Goal: Transaction & Acquisition: Purchase product/service

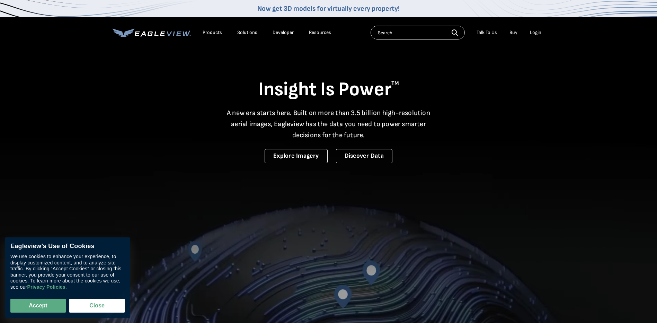
click at [536, 34] on div "Login" at bounding box center [535, 32] width 11 height 6
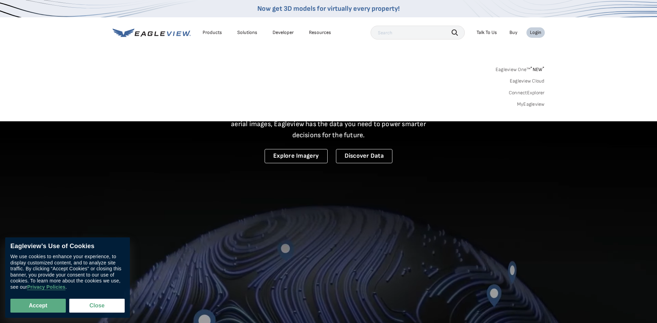
click at [526, 103] on link "MyEagleview" at bounding box center [531, 104] width 28 height 6
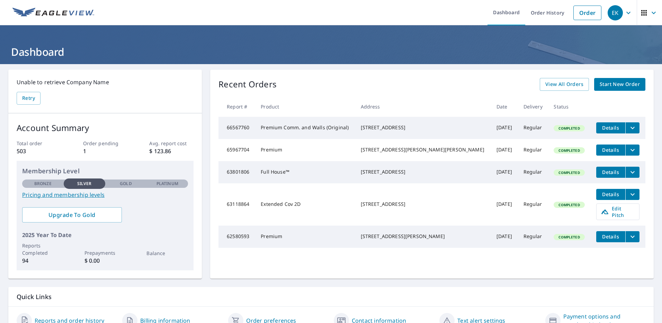
click at [629, 79] on link "Start New Order" at bounding box center [619, 84] width 51 height 13
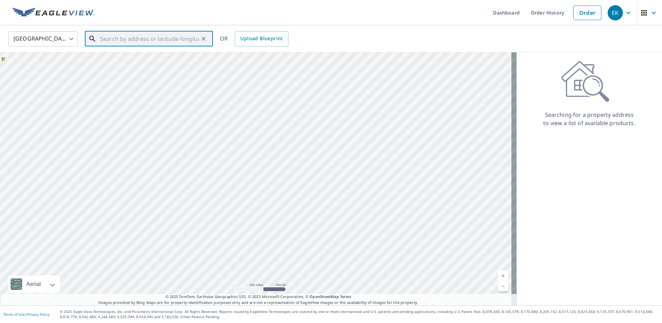
click at [131, 35] on input "text" at bounding box center [149, 38] width 99 height 19
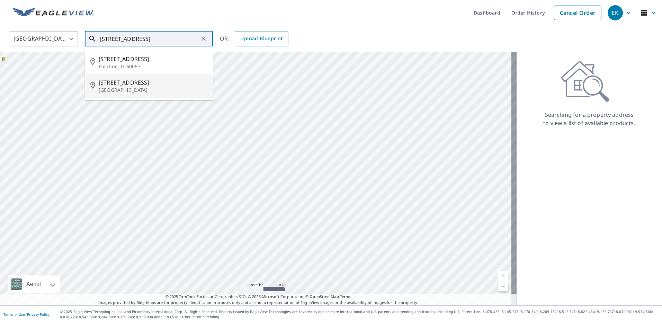
click at [135, 83] on span "1000 W Wood St" at bounding box center [153, 82] width 109 height 8
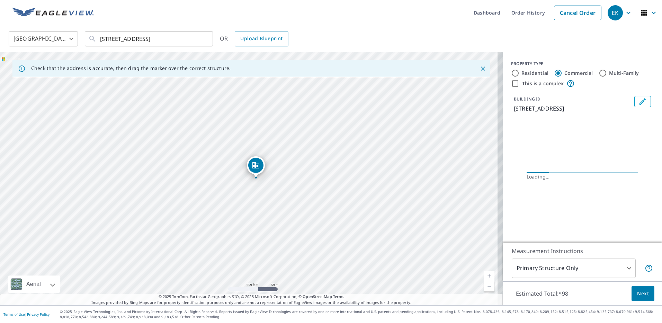
click at [484, 273] on link "Current Level 17, Zoom In" at bounding box center [489, 275] width 10 height 10
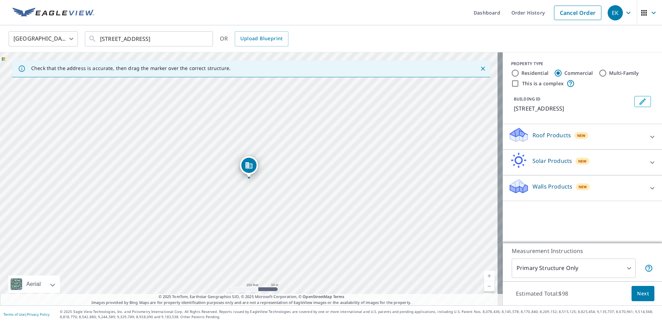
click at [484, 273] on link "Current Level 17, Zoom In" at bounding box center [489, 275] width 10 height 10
drag, startPoint x: 312, startPoint y: 130, endPoint x: 534, endPoint y: 173, distance: 226.6
click at [534, 173] on div "Check that the address is accurate, then drag the marker over the correct struc…" at bounding box center [331, 178] width 662 height 253
click at [425, 188] on div "1000 W Wood St Bensenville, IL 60106" at bounding box center [251, 178] width 503 height 253
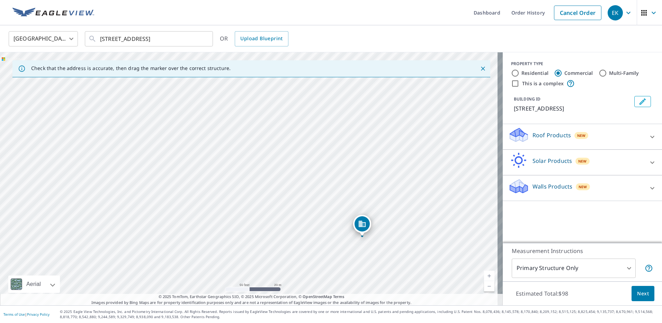
click at [484, 277] on link "Current Level 19, Zoom In" at bounding box center [489, 275] width 10 height 10
drag, startPoint x: 146, startPoint y: 194, endPoint x: 283, endPoint y: 154, distance: 142.5
click at [283, 154] on div "1000 W Wood St Bensenville, IL 60106" at bounding box center [251, 178] width 503 height 253
drag, startPoint x: 199, startPoint y: 173, endPoint x: 283, endPoint y: 99, distance: 111.9
click at [283, 100] on div "1000 W Wood St Bensenville, IL 60106" at bounding box center [251, 178] width 503 height 253
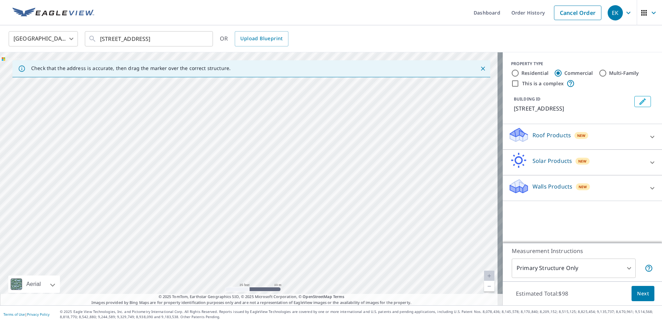
drag, startPoint x: 186, startPoint y: 107, endPoint x: 310, endPoint y: 315, distance: 241.6
click at [310, 315] on div "Dashboard Order History Cancel Order EK United States US ​ 1000 W Wood St Bense…" at bounding box center [331, 161] width 662 height 323
drag, startPoint x: 267, startPoint y: 196, endPoint x: 359, endPoint y: 247, distance: 106.0
click at [359, 247] on div "1000 W Wood St Bensenville, IL 60106" at bounding box center [251, 178] width 503 height 253
drag, startPoint x: 333, startPoint y: 189, endPoint x: 478, endPoint y: 195, distance: 145.2
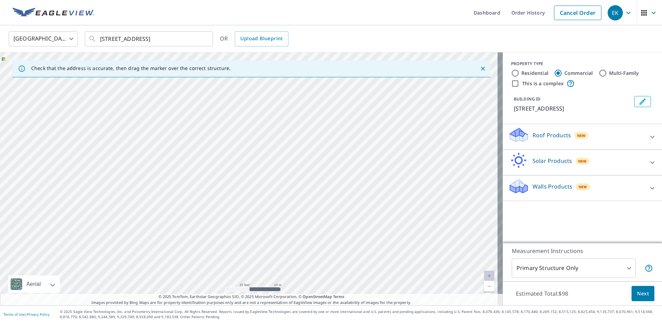
click at [478, 195] on div "1000 W Wood St Bensenville, IL 60106" at bounding box center [251, 178] width 503 height 253
drag, startPoint x: 370, startPoint y: 167, endPoint x: 278, endPoint y: 265, distance: 134.5
click at [278, 265] on div "1000 W Wood St Bensenville, IL 60106" at bounding box center [251, 178] width 503 height 253
drag, startPoint x: 463, startPoint y: 195, endPoint x: 204, endPoint y: 136, distance: 266.0
click at [213, 142] on div "1000 W Wood St Bensenville, IL 60106" at bounding box center [251, 178] width 503 height 253
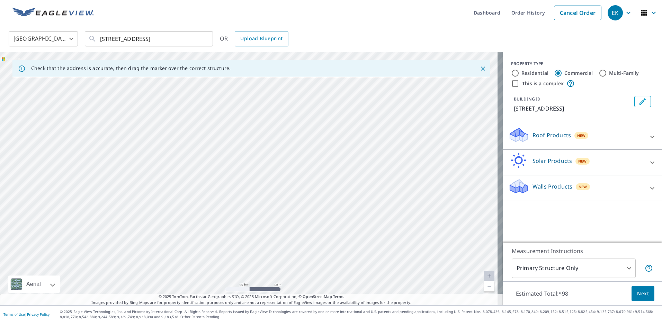
drag, startPoint x: 347, startPoint y: 128, endPoint x: 133, endPoint y: 100, distance: 215.9
click at [133, 100] on div "1000 W Wood St Bensenville, IL 60106" at bounding box center [251, 178] width 503 height 253
drag, startPoint x: 307, startPoint y: 104, endPoint x: 165, endPoint y: 168, distance: 155.4
click at [166, 168] on div "1000 W Wood St Bensenville, IL 60106" at bounding box center [251, 178] width 503 height 253
drag, startPoint x: 401, startPoint y: 162, endPoint x: 269, endPoint y: 125, distance: 136.6
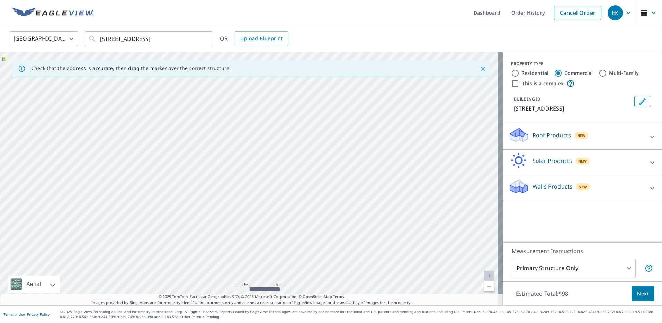
click at [269, 125] on div "1000 W Wood St Bensenville, IL 60106" at bounding box center [251, 178] width 503 height 253
drag, startPoint x: 279, startPoint y: 167, endPoint x: 336, endPoint y: 42, distance: 137.3
click at [337, 46] on div "United States US ​ 1000 W Wood St Bensenville, IL 60106 ​ OR Upload Blueprint C…" at bounding box center [331, 165] width 662 height 280
click at [139, 169] on div "1000 W Wood St Bensenville, IL 60106" at bounding box center [251, 178] width 503 height 253
drag, startPoint x: 237, startPoint y: 203, endPoint x: 321, endPoint y: 74, distance: 153.4
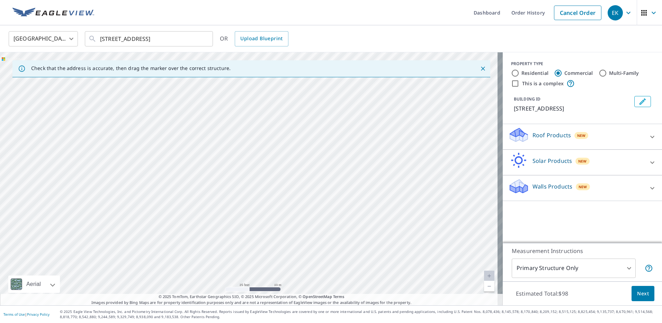
click at [320, 83] on div "1000 W Wood St Bensenville, IL 60106" at bounding box center [251, 178] width 503 height 253
drag, startPoint x: 298, startPoint y: 201, endPoint x: 320, endPoint y: 60, distance: 142.9
click at [319, 72] on div "Check that the address is accurate, then drag the marker over the correct struc…" at bounding box center [251, 178] width 503 height 253
drag, startPoint x: 299, startPoint y: 153, endPoint x: 348, endPoint y: 17, distance: 144.1
click at [352, 29] on div "United States US ​ 1000 W Wood St Bensenville, IL 60106 ​ OR Upload Blueprint C…" at bounding box center [331, 165] width 662 height 280
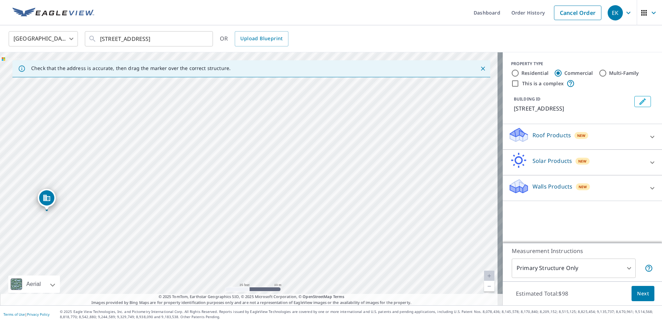
click at [257, 157] on div "1000 W Wood St Bensenville, IL 60106" at bounding box center [251, 178] width 503 height 253
drag, startPoint x: 269, startPoint y: 220, endPoint x: 325, endPoint y: 84, distance: 146.7
click at [326, 91] on div "1000 W Wood St Bensenville, IL 60106" at bounding box center [251, 178] width 503 height 253
drag, startPoint x: 280, startPoint y: 165, endPoint x: 143, endPoint y: 70, distance: 166.0
click at [165, 83] on div "1000 W Wood St Bensenville, IL 60106" at bounding box center [251, 178] width 503 height 253
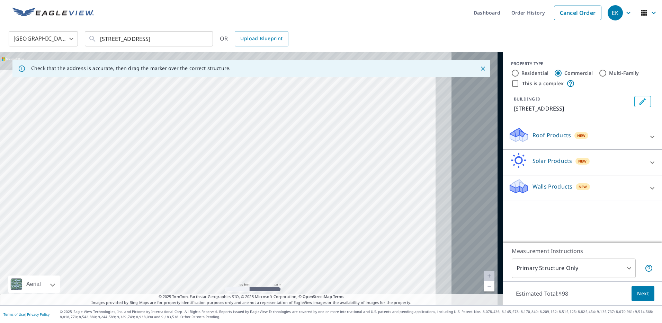
drag, startPoint x: 339, startPoint y: 106, endPoint x: 148, endPoint y: 182, distance: 205.6
click at [151, 181] on div "1000 W Wood St Bensenville, IL 60106" at bounding box center [251, 178] width 503 height 253
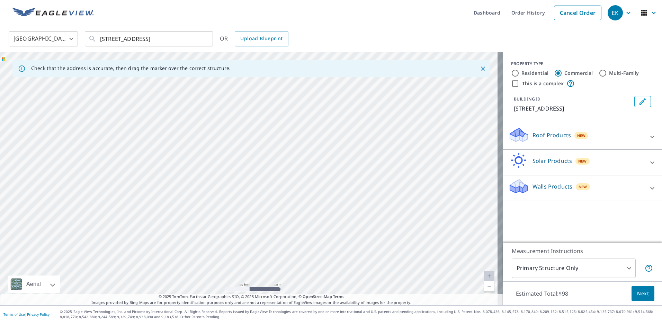
drag, startPoint x: 296, startPoint y: 151, endPoint x: 176, endPoint y: 23, distance: 175.4
click at [176, 23] on div "Dashboard Order History Cancel Order EK United States US ​ 1000 W Wood St Bense…" at bounding box center [331, 161] width 662 height 323
click at [484, 285] on link "Current Level 20, Zoom Out" at bounding box center [489, 286] width 10 height 10
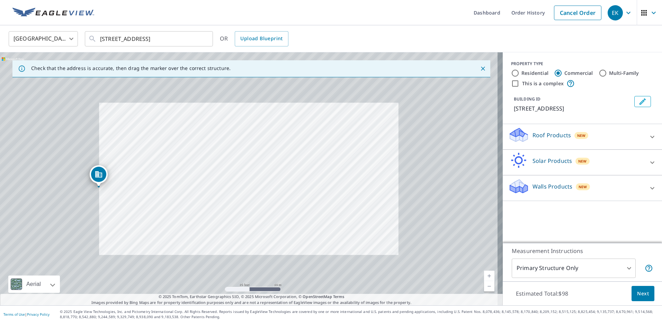
click at [484, 285] on link "Current Level 20, Zoom Out" at bounding box center [489, 286] width 10 height 10
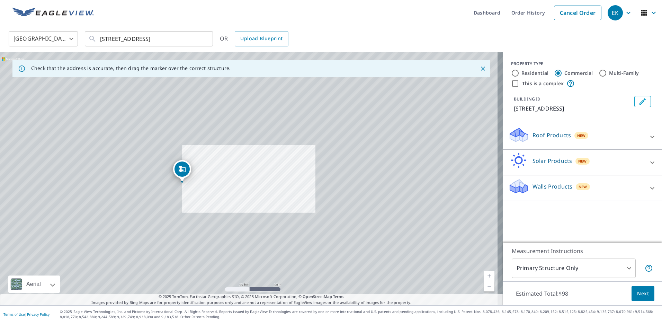
click at [484, 285] on link "Current Level 18.356703838109613, Zoom Out" at bounding box center [489, 286] width 10 height 10
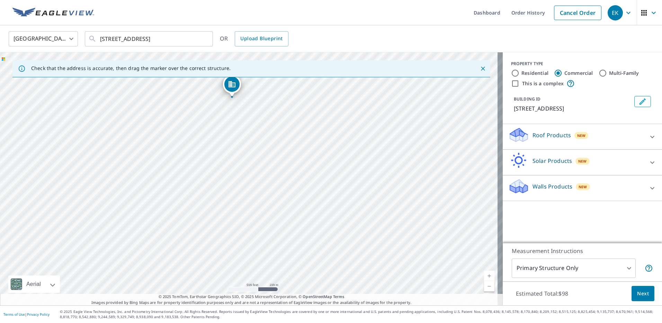
drag, startPoint x: 501, startPoint y: 201, endPoint x: 423, endPoint y: 190, distance: 78.7
click at [423, 190] on div "1000 W Wood St Bensenville, IL 60106" at bounding box center [251, 178] width 503 height 253
drag, startPoint x: 284, startPoint y: 177, endPoint x: 438, endPoint y: 263, distance: 176.1
click at [438, 263] on div "1000 W Wood St Bensenville, IL 60106" at bounding box center [251, 178] width 503 height 253
click at [484, 275] on link "Current Level 16, Zoom In" at bounding box center [489, 275] width 10 height 10
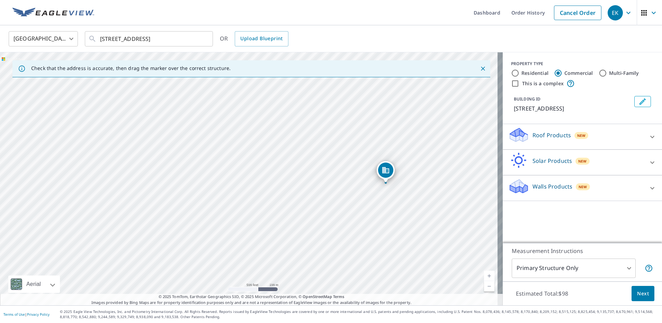
click at [484, 275] on link "Current Level 16, Zoom In" at bounding box center [489, 275] width 10 height 10
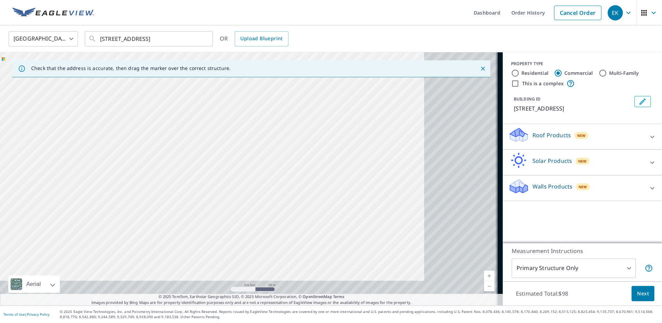
drag, startPoint x: 452, startPoint y: 243, endPoint x: 181, endPoint y: 171, distance: 280.0
click at [184, 174] on div "1000 W Wood St Bensenville, IL 60106" at bounding box center [251, 178] width 503 height 253
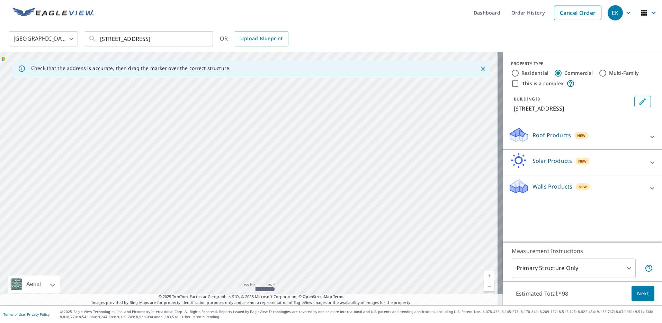
drag, startPoint x: 314, startPoint y: 191, endPoint x: 280, endPoint y: 94, distance: 102.6
click at [281, 96] on div "1000 W Wood St Bensenville, IL 60106" at bounding box center [251, 178] width 503 height 253
click at [484, 276] on link "Current Level 18, Zoom In" at bounding box center [489, 275] width 10 height 10
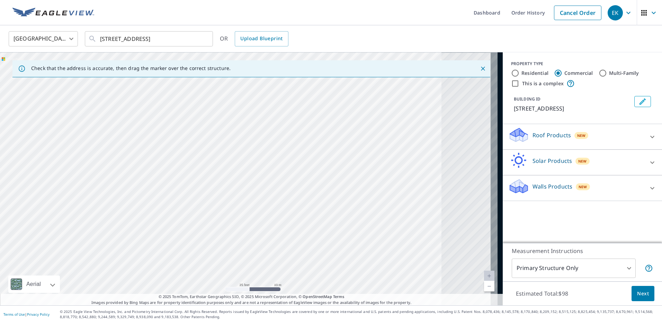
drag, startPoint x: 412, startPoint y: 216, endPoint x: 209, endPoint y: 228, distance: 203.0
click at [210, 228] on div "1000 W Wood St Bensenville, IL 60106" at bounding box center [251, 178] width 503 height 253
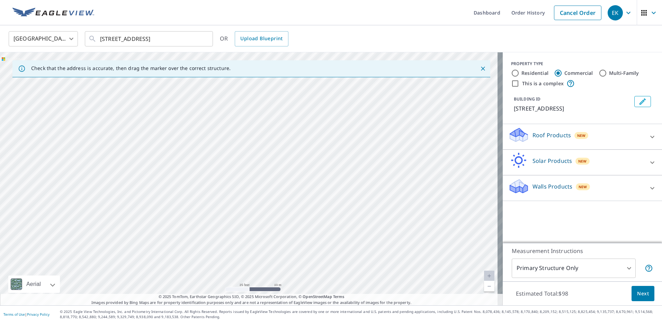
drag, startPoint x: 405, startPoint y: 189, endPoint x: 374, endPoint y: 216, distance: 41.5
click at [374, 216] on div "1000 W Wood St Bensenville, IL 60106" at bounding box center [251, 178] width 503 height 253
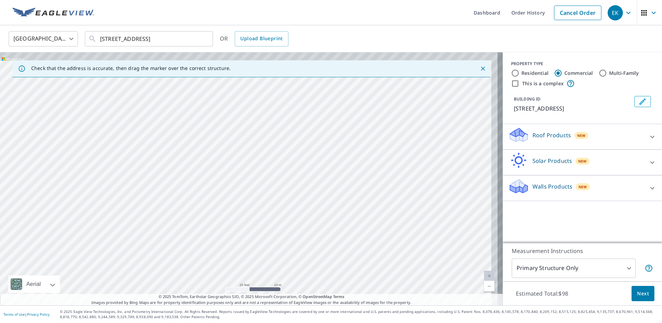
drag, startPoint x: 401, startPoint y: 203, endPoint x: 338, endPoint y: 266, distance: 89.9
click at [338, 266] on div "1000 W Wood St Bensenville, IL 60106" at bounding box center [251, 178] width 503 height 253
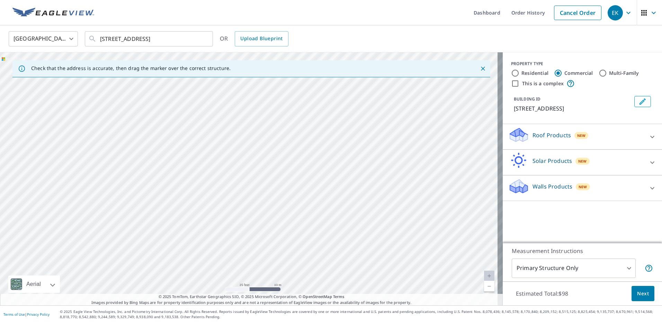
click at [485, 285] on link "Current Level 20, Zoom Out" at bounding box center [489, 286] width 10 height 10
click at [485, 285] on link "Current Level 19, Zoom Out" at bounding box center [489, 286] width 10 height 10
drag, startPoint x: 368, startPoint y: 174, endPoint x: 337, endPoint y: 275, distance: 105.3
click at [337, 275] on div "1000 W Wood St Bensenville, IL 60106" at bounding box center [251, 178] width 503 height 253
click at [485, 274] on link "Current Level 18, Zoom In" at bounding box center [489, 275] width 10 height 10
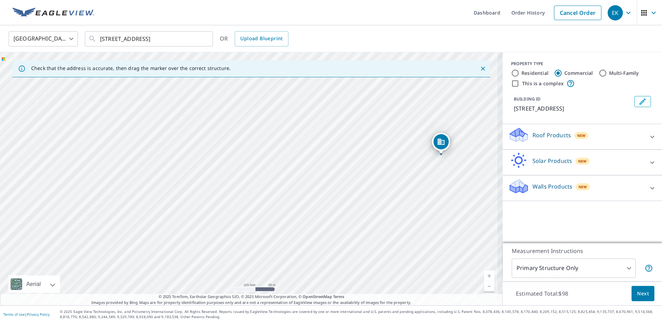
click at [485, 274] on link "Current Level 18, Zoom In" at bounding box center [489, 275] width 10 height 10
drag, startPoint x: 294, startPoint y: 245, endPoint x: 397, endPoint y: 243, distance: 102.9
click at [397, 243] on div "1000 W Wood St Bensenville, IL 60106" at bounding box center [251, 178] width 503 height 253
drag, startPoint x: 315, startPoint y: 159, endPoint x: 381, endPoint y: 274, distance: 132.2
click at [381, 274] on div "1000 W Wood St Bensenville, IL 60106" at bounding box center [251, 178] width 503 height 253
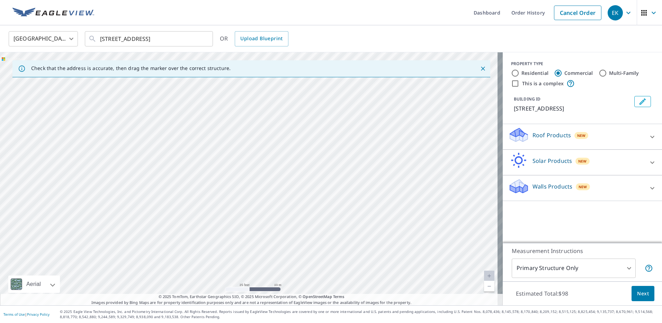
drag, startPoint x: 338, startPoint y: 126, endPoint x: 336, endPoint y: 242, distance: 116.0
click at [336, 242] on div "1000 W Wood St Bensenville, IL 60106" at bounding box center [251, 178] width 503 height 253
drag, startPoint x: 495, startPoint y: 148, endPoint x: 158, endPoint y: 187, distance: 339.6
click at [158, 187] on div "1000 W Wood St Bensenville, IL 60106" at bounding box center [251, 178] width 503 height 253
drag, startPoint x: 359, startPoint y: 157, endPoint x: 117, endPoint y: 158, distance: 242.7
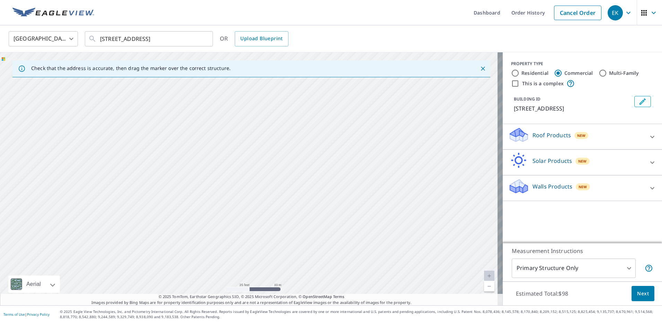
click at [117, 158] on div "1000 W Wood St Bensenville, IL 60106" at bounding box center [251, 178] width 503 height 253
drag, startPoint x: 397, startPoint y: 146, endPoint x: 196, endPoint y: 126, distance: 201.8
click at [196, 126] on div "1000 W Wood St Bensenville, IL 60106" at bounding box center [251, 178] width 503 height 253
drag, startPoint x: 319, startPoint y: 112, endPoint x: 272, endPoint y: 76, distance: 59.2
click at [272, 76] on div "Check that the address is accurate, then drag the marker over the correct struc…" at bounding box center [251, 178] width 503 height 253
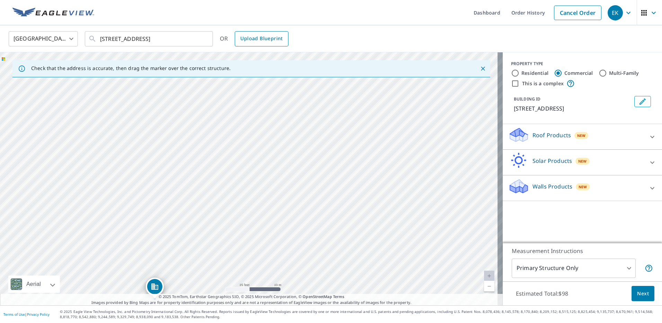
drag, startPoint x: 273, startPoint y: 74, endPoint x: 280, endPoint y: 35, distance: 39.4
click at [278, 41] on div "United States US ​ 1000 W Wood St Bensenville, IL 60106 ​ OR Upload Blueprint C…" at bounding box center [331, 165] width 662 height 280
click at [275, 126] on div "1000 W Wood St Bensenville, IL 60106" at bounding box center [251, 178] width 503 height 253
drag, startPoint x: 293, startPoint y: 239, endPoint x: 303, endPoint y: 87, distance: 152.0
click at [304, 87] on div "1000 W Wood St Bensenville, IL 60106" at bounding box center [251, 178] width 503 height 253
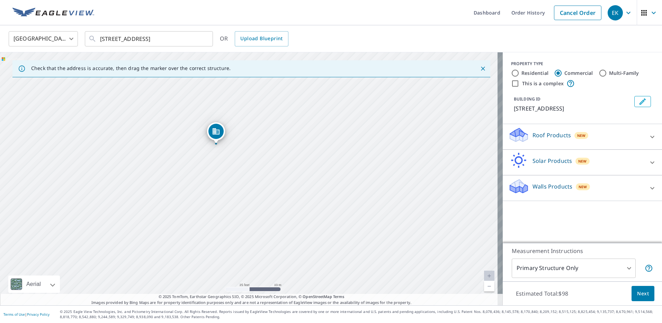
drag, startPoint x: 306, startPoint y: 195, endPoint x: 407, endPoint y: 51, distance: 176.3
click at [405, 53] on div "1000 W Wood St Bensenville, IL 60106" at bounding box center [251, 178] width 503 height 253
drag, startPoint x: 247, startPoint y: 178, endPoint x: 469, endPoint y: 179, distance: 221.6
click at [469, 179] on div "1000 W Wood St Bensenville, IL 60106" at bounding box center [251, 178] width 503 height 253
click at [484, 286] on link "Current Level 20, Zoom Out" at bounding box center [489, 286] width 10 height 10
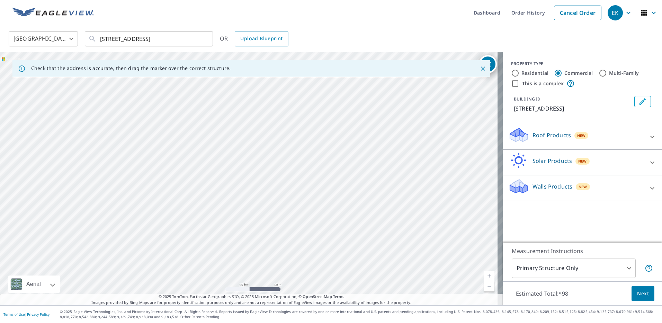
click at [484, 286] on link "Current Level 20, Zoom Out" at bounding box center [489, 286] width 10 height 10
drag, startPoint x: 139, startPoint y: 205, endPoint x: 46, endPoint y: 271, distance: 113.8
click at [46, 271] on div "1000 W Wood St Bensenville, IL 60106" at bounding box center [251, 178] width 503 height 253
drag, startPoint x: 308, startPoint y: 195, endPoint x: 167, endPoint y: 164, distance: 143.9
click at [171, 166] on div "1000 W Wood St Bensenville, IL 60106" at bounding box center [251, 178] width 503 height 253
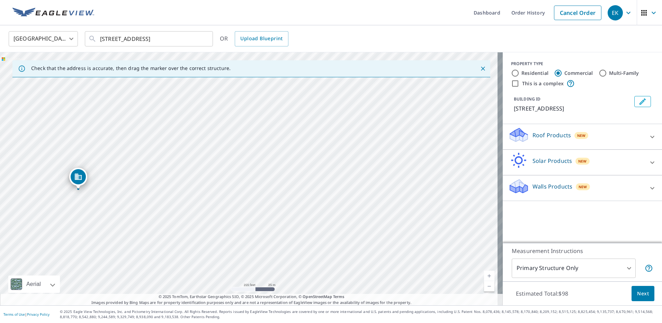
click at [486, 272] on link "Current Level 18, Zoom In" at bounding box center [489, 275] width 10 height 10
drag, startPoint x: 423, startPoint y: 166, endPoint x: 277, endPoint y: 284, distance: 187.9
click at [277, 284] on div "1000 W Wood St Bensenville, IL 60106" at bounding box center [251, 178] width 503 height 253
drag, startPoint x: 342, startPoint y: 252, endPoint x: 403, endPoint y: 108, distance: 156.3
click at [403, 108] on div "1000 W Wood St Bensenville, IL 60106" at bounding box center [251, 178] width 503 height 253
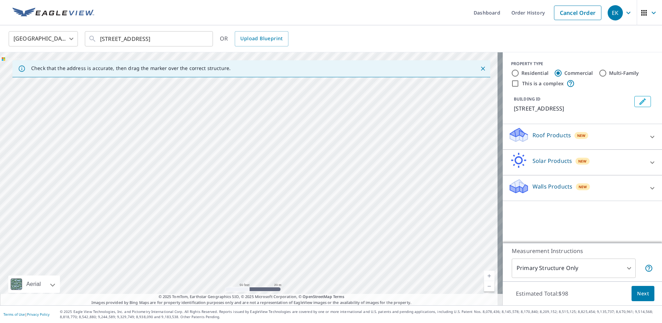
drag, startPoint x: 318, startPoint y: 169, endPoint x: 377, endPoint y: 78, distance: 109.4
click at [377, 78] on div "Check that the address is accurate, then drag the marker over the correct struc…" at bounding box center [251, 178] width 503 height 253
click at [393, 253] on div "1000 W Wood St Bensenville, IL 60106" at bounding box center [251, 178] width 503 height 253
drag, startPoint x: 435, startPoint y: 163, endPoint x: 357, endPoint y: 209, distance: 91.5
click at [357, 209] on div "1000 W Wood St Bensenville, IL 60106" at bounding box center [251, 178] width 503 height 253
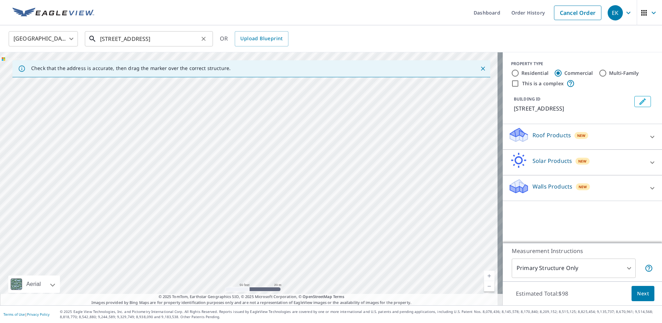
click at [143, 39] on input "1000 W Wood St Bensenville, IL 60106" at bounding box center [149, 38] width 99 height 19
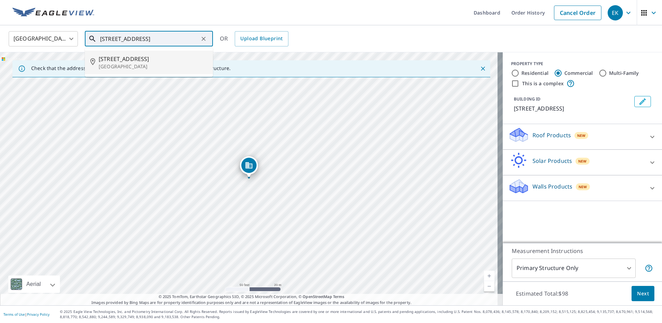
click at [135, 60] on span "600 N York Rd" at bounding box center [153, 59] width 109 height 8
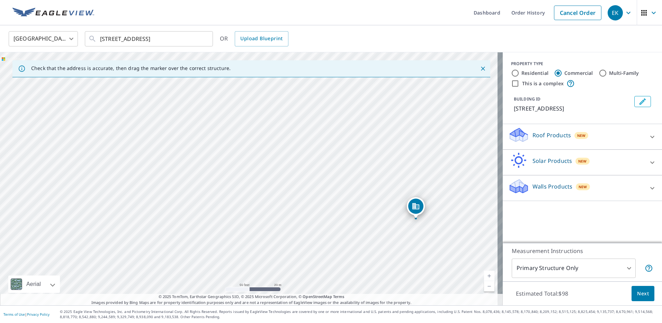
drag, startPoint x: 212, startPoint y: 213, endPoint x: 377, endPoint y: 278, distance: 177.2
click at [377, 278] on div "600 N York Rd Bensenville, IL 60106" at bounding box center [251, 178] width 503 height 253
drag, startPoint x: 376, startPoint y: 132, endPoint x: 587, endPoint y: 158, distance: 213.2
click at [587, 158] on div "Check that the address is accurate, then drag the marker over the correct struc…" at bounding box center [331, 178] width 662 height 253
click at [169, 128] on div "600 N York Rd Bensenville, IL 60106" at bounding box center [251, 178] width 503 height 253
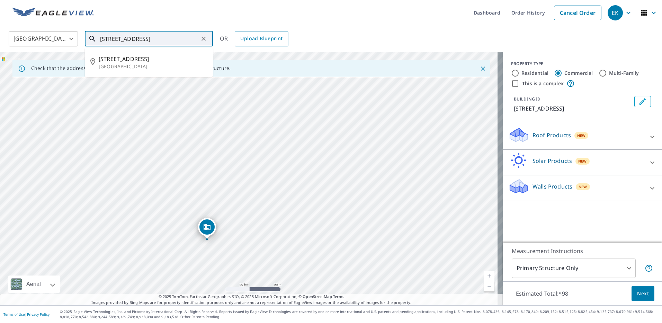
drag, startPoint x: 138, startPoint y: 38, endPoint x: 94, endPoint y: 38, distance: 44.3
click at [94, 38] on div "600 N York Rd Bensenville, IL 60106 ​" at bounding box center [149, 38] width 128 height 15
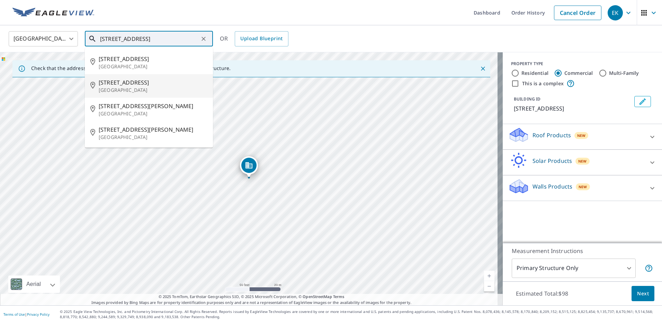
click at [109, 86] on span "1000 W Wood St" at bounding box center [153, 82] width 109 height 8
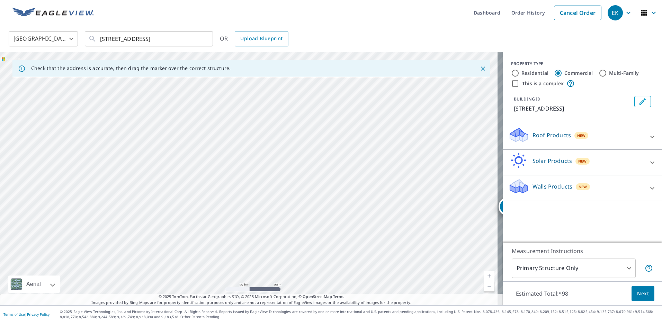
drag, startPoint x: 222, startPoint y: 213, endPoint x: 489, endPoint y: 162, distance: 271.5
click at [481, 254] on div "1000 W Wood St Bensenville, IL 60106" at bounding box center [251, 178] width 503 height 253
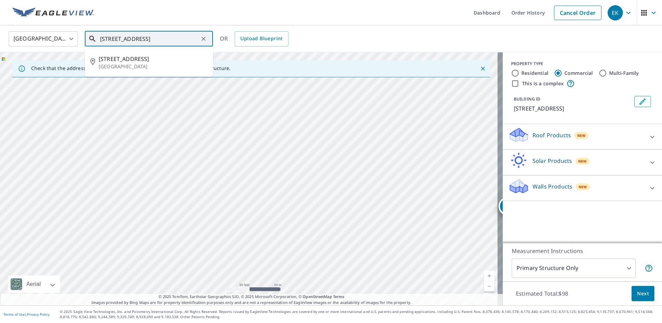
click at [136, 38] on input "1000 W Wood St Bensenville, IL 60106" at bounding box center [149, 38] width 99 height 19
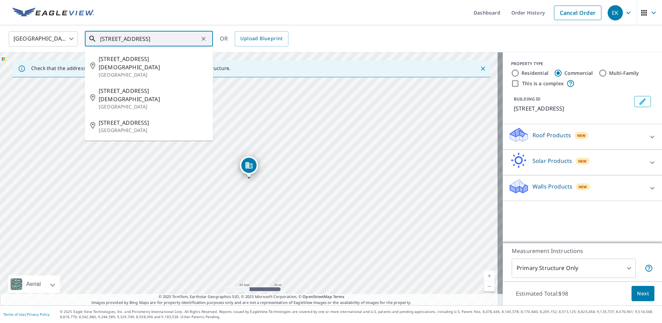
type input "855 s church St Bensenville, IL 60106"
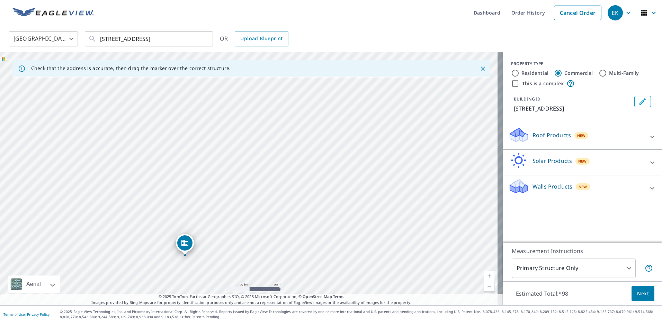
drag, startPoint x: 378, startPoint y: 171, endPoint x: 314, endPoint y: 249, distance: 100.6
click at [314, 249] on div "855 S Church Rd Bensenville, IL 60106" at bounding box center [251, 178] width 503 height 253
click at [648, 188] on icon at bounding box center [652, 188] width 8 height 8
click at [648, 137] on icon at bounding box center [652, 137] width 8 height 8
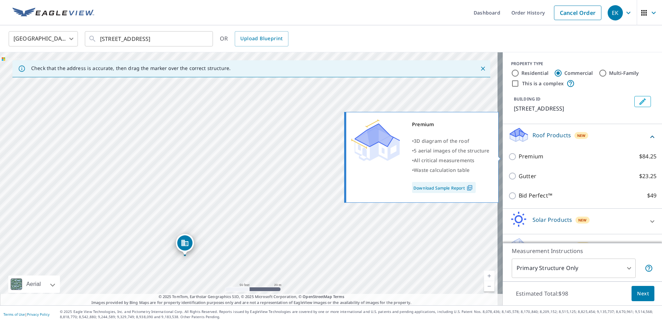
click at [508, 155] on input "Premium $84.25" at bounding box center [513, 156] width 10 height 8
checkbox input "true"
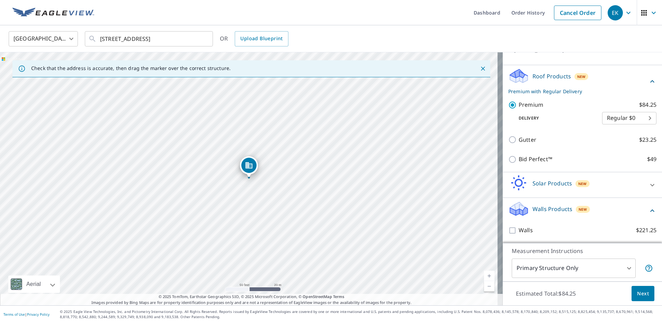
scroll to position [59, 0]
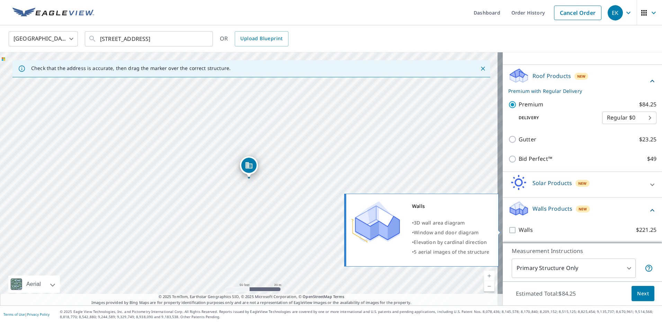
click at [508, 228] on input "Walls $221.25" at bounding box center [513, 230] width 10 height 8
checkbox input "true"
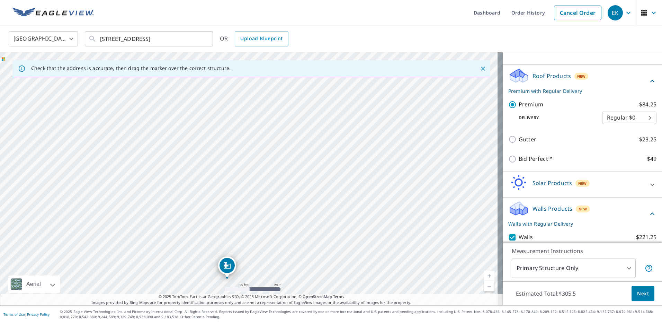
drag, startPoint x: 315, startPoint y: 192, endPoint x: 293, endPoint y: 293, distance: 103.9
click at [293, 293] on div "855 S Church Rd Bensenville, IL 60106" at bounding box center [251, 178] width 503 height 253
click at [266, 135] on div "855 S Church Rd Bensenville, IL 60106" at bounding box center [251, 178] width 503 height 253
drag, startPoint x: 363, startPoint y: 128, endPoint x: 358, endPoint y: 283, distance: 154.9
click at [358, 283] on div "855 S Church Rd Bensenville, IL 60106" at bounding box center [251, 178] width 503 height 253
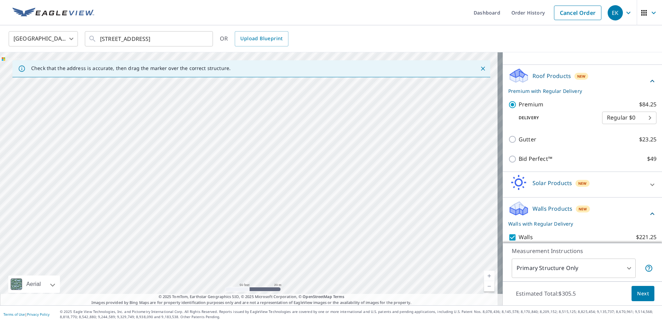
click at [484, 288] on link "Current Level 19, Zoom Out" at bounding box center [489, 286] width 10 height 10
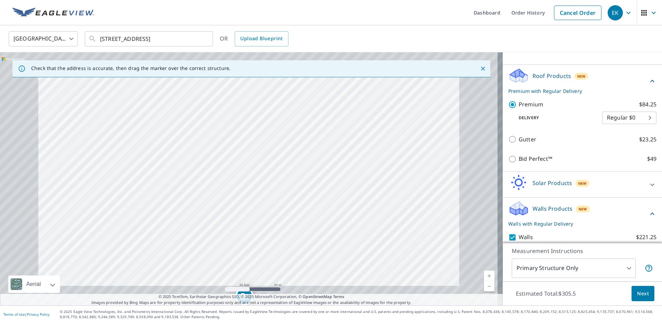
click at [484, 288] on link "Current Level 19, Zoom Out" at bounding box center [489, 286] width 10 height 10
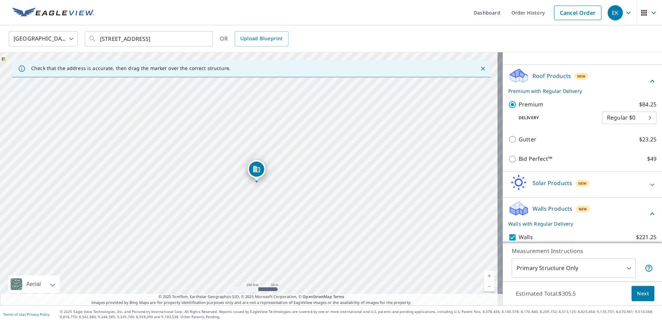
drag, startPoint x: 249, startPoint y: 200, endPoint x: 258, endPoint y: 166, distance: 36.1
click at [484, 275] on link "Current Level 17, Zoom In" at bounding box center [489, 275] width 10 height 10
click at [484, 275] on link "Current Level 18, Zoom In" at bounding box center [489, 275] width 10 height 10
click at [637, 297] on span "Next" at bounding box center [643, 293] width 12 height 9
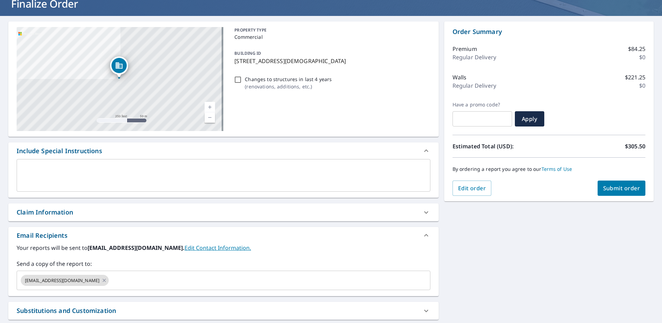
scroll to position [113, 0]
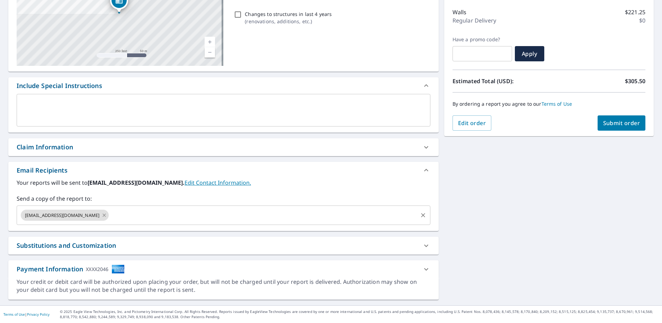
click at [101, 214] on icon at bounding box center [104, 215] width 6 height 8
checkbox input "true"
click at [94, 214] on input "text" at bounding box center [218, 214] width 397 height 13
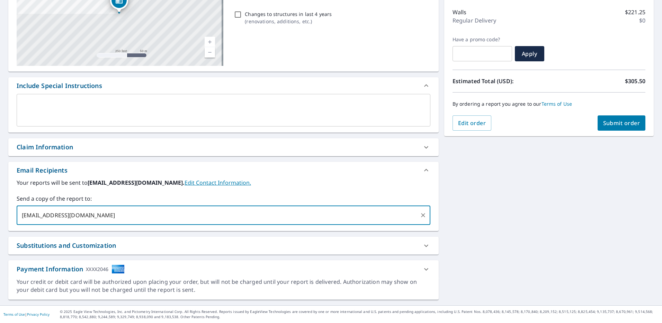
type input "jgaluhn@minereast.com"
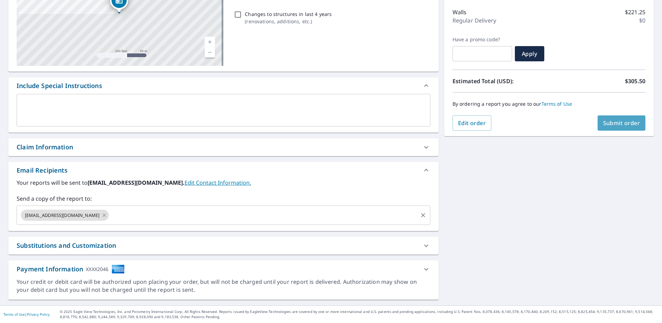
click at [614, 122] on span "Submit order" at bounding box center [621, 123] width 37 height 8
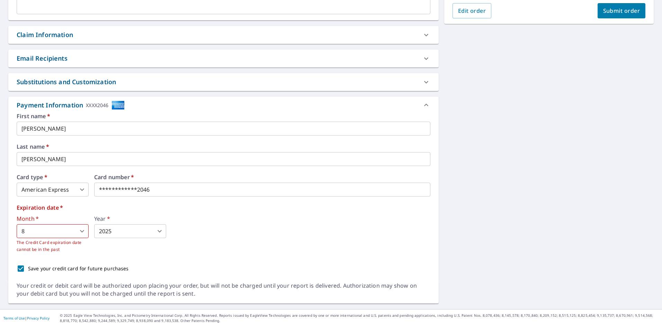
scroll to position [229, 0]
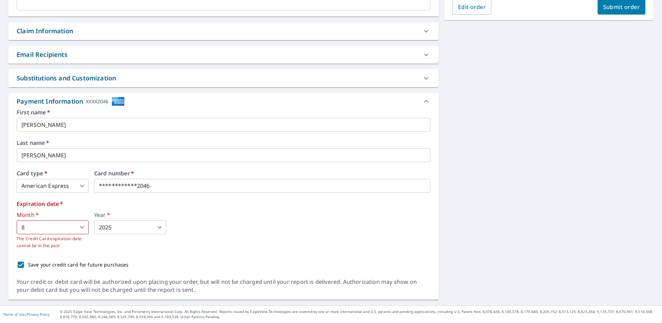
click at [154, 225] on body "EK EK Dashboard Order History Cancel Order EK Dashboard / Finalize Order Finali…" at bounding box center [331, 161] width 662 height 323
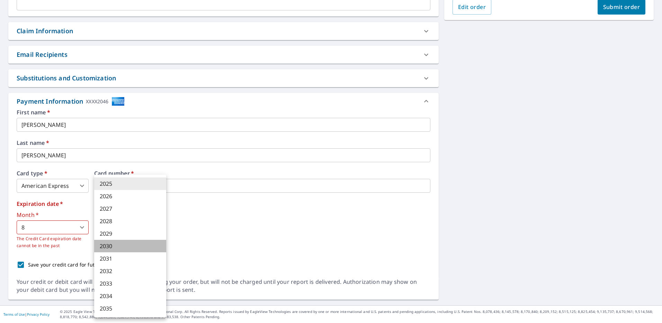
click at [128, 245] on li "2030" at bounding box center [130, 246] width 72 height 12
checkbox input "true"
type input "2030"
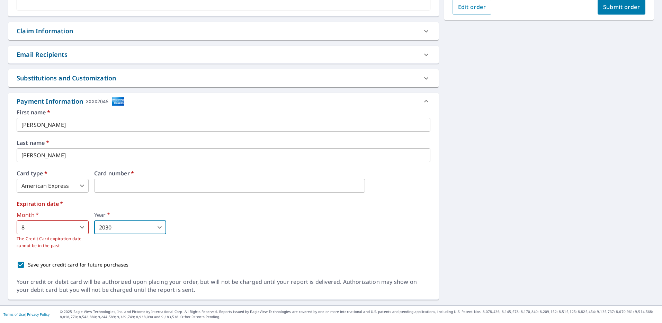
drag, startPoint x: 627, startPoint y: 9, endPoint x: 598, endPoint y: 20, distance: 31.6
click at [628, 9] on span "Submit order" at bounding box center [621, 7] width 37 height 8
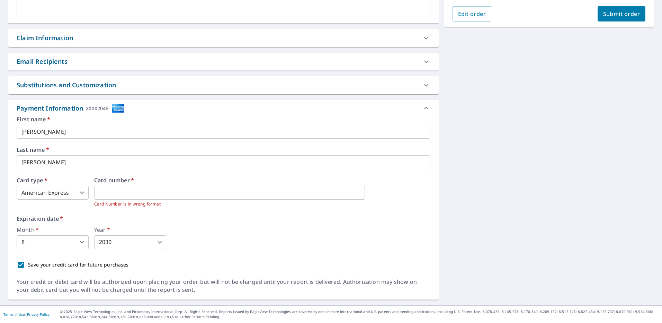
scroll to position [222, 0]
click at [634, 14] on span "Submit order" at bounding box center [621, 14] width 37 height 8
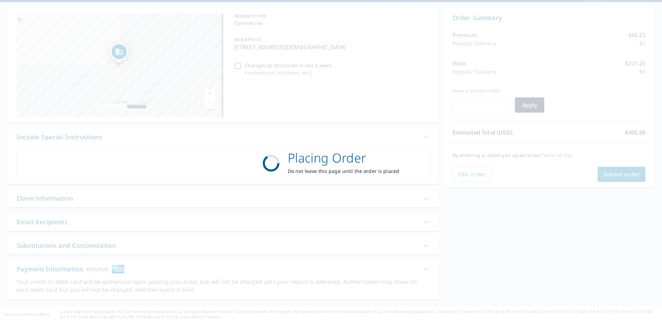
scroll to position [62, 0]
checkbox input "true"
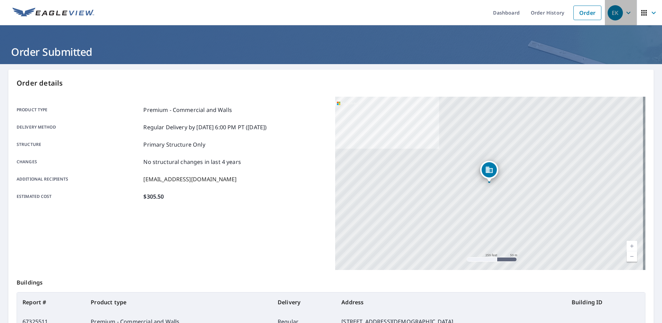
click at [624, 9] on icon "button" at bounding box center [628, 13] width 8 height 8
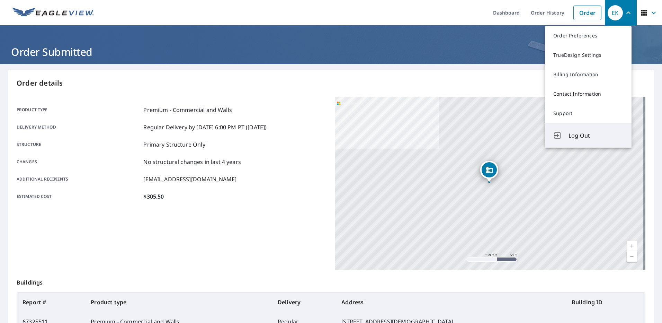
click at [585, 139] on span "Log Out" at bounding box center [596, 135] width 55 height 8
